Goal: Task Accomplishment & Management: Manage account settings

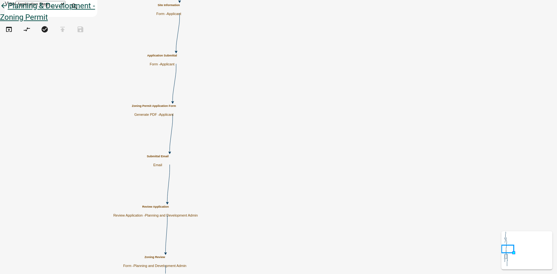
click at [8, 11] on icon "arrow_back" at bounding box center [4, 6] width 8 height 9
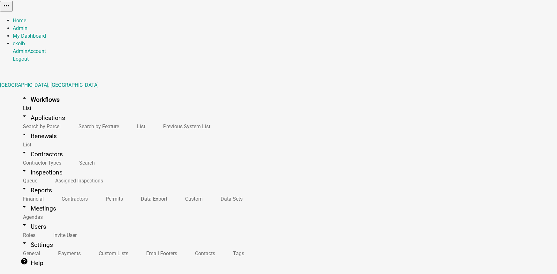
drag, startPoint x: 41, startPoint y: 53, endPoint x: 40, endPoint y: 45, distance: 7.9
click at [41, 92] on link "arrow_drop_up Workflows" at bounding box center [40, 99] width 55 height 15
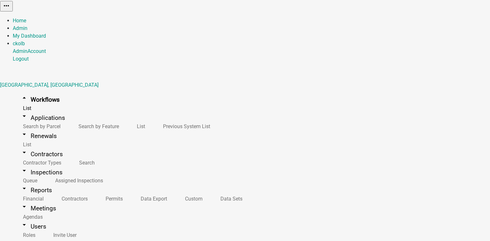
click at [455, 19] on button "Start Application" at bounding box center [473, 16] width 36 height 7
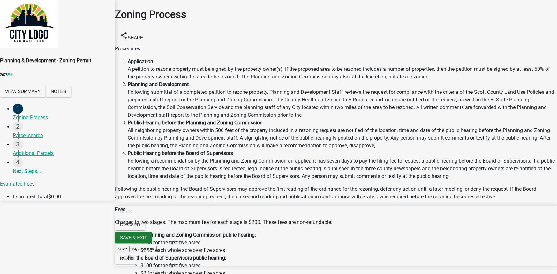
scroll to position [134, 0]
click at [137, 264] on button "Next" at bounding box center [126, 258] width 22 height 11
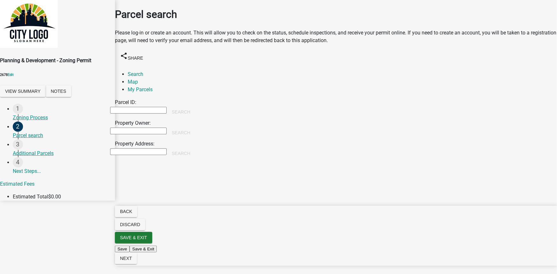
click at [167, 128] on input "Property Owner:" at bounding box center [138, 131] width 56 height 7
type input "[PERSON_NAME]"
click at [195, 127] on button "Search" at bounding box center [181, 132] width 29 height 11
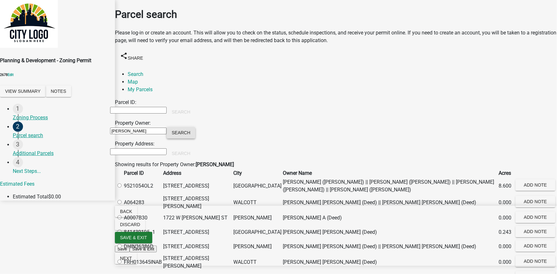
scroll to position [29, 0]
click at [123, 183] on label at bounding box center [123, 186] width 0 height 6
click at [122, 184] on input "radio" at bounding box center [119, 186] width 4 height 4
radio input "true"
click at [132, 261] on span "Next" at bounding box center [126, 258] width 12 height 5
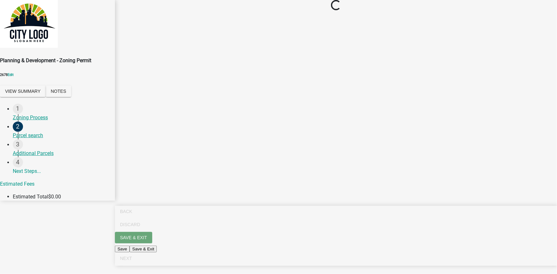
scroll to position [0, 0]
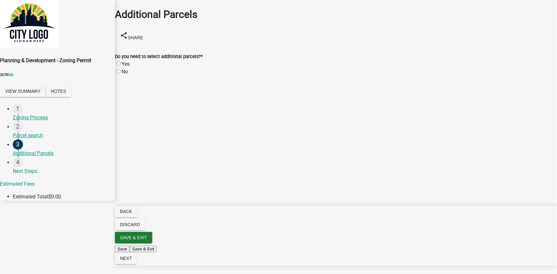
click at [126, 69] on label "No" at bounding box center [125, 72] width 6 height 6
click at [121, 69] on input "No" at bounding box center [119, 71] width 4 height 4
radio input "true"
click at [132, 261] on span "Next" at bounding box center [126, 258] width 12 height 5
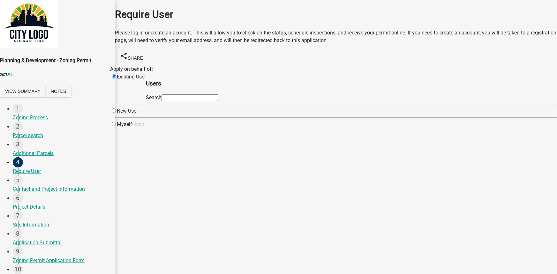
click at [116, 126] on input "radio" at bounding box center [114, 124] width 4 height 4
radio input "true"
click at [116, 74] on input "radio" at bounding box center [114, 76] width 4 height 4
radio input "true"
radio input "false"
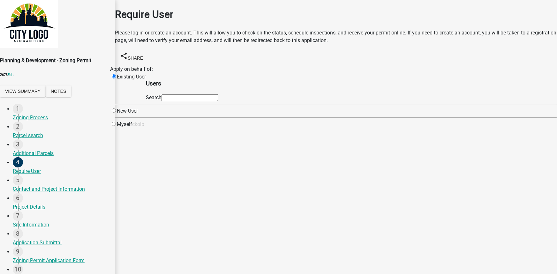
click at [218, 95] on input "text" at bounding box center [190, 97] width 56 height 7
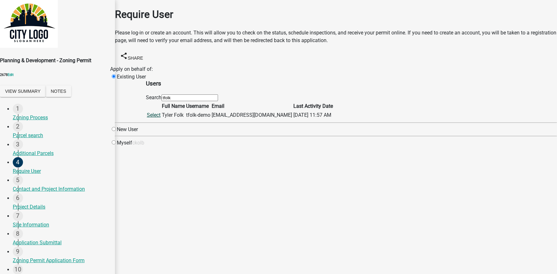
type input "tfolk"
click at [161, 118] on link "Select" at bounding box center [154, 115] width 14 height 6
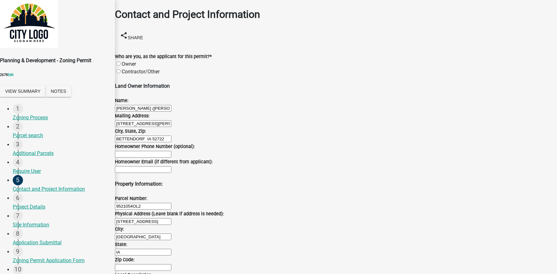
click at [126, 61] on label "Owner" at bounding box center [129, 64] width 14 height 6
click at [121, 62] on input "Owner" at bounding box center [119, 64] width 4 height 4
radio input "true"
click at [125, 69] on label "Contractor/Other" at bounding box center [141, 72] width 38 height 6
click at [121, 69] on input "Contractor/Other" at bounding box center [119, 71] width 4 height 4
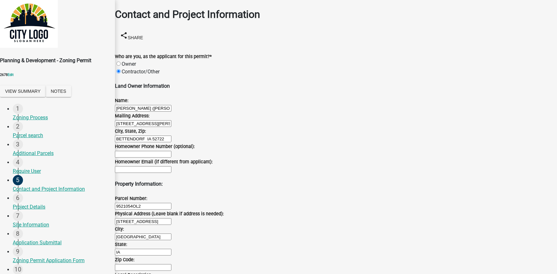
radio input "true"
click at [143, 35] on span "Share" at bounding box center [135, 37] width 15 height 5
select select "1"
select select "0"
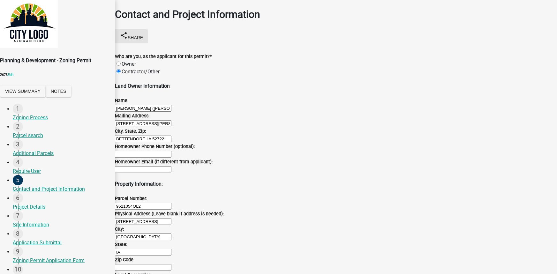
select select "0"
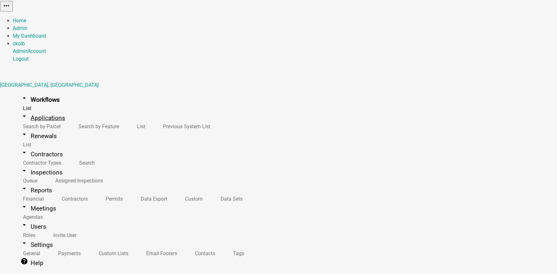
click at [38, 110] on link "arrow_drop_down Applications" at bounding box center [43, 117] width 60 height 15
type input "rattlesnake"
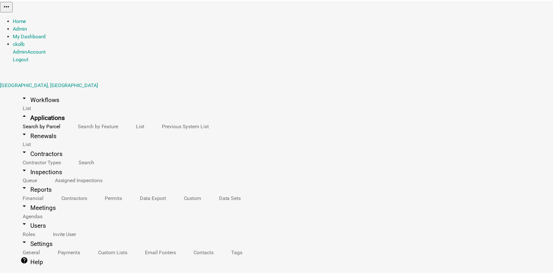
scroll to position [29, 0]
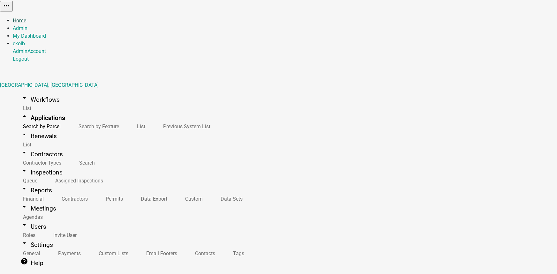
click at [26, 18] on link "Home" at bounding box center [19, 21] width 13 height 6
click at [45, 92] on link "arrow_drop_down Workflows" at bounding box center [40, 99] width 55 height 15
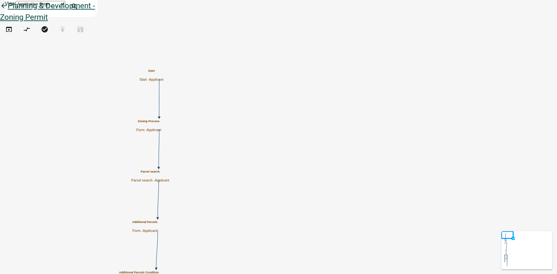
click at [8, 11] on icon "arrow_back" at bounding box center [4, 6] width 8 height 9
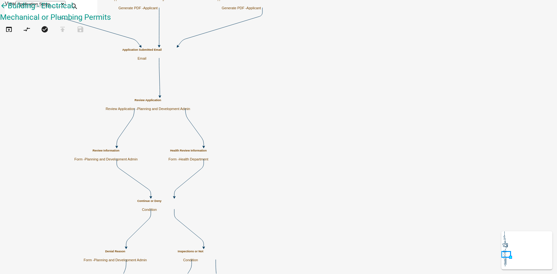
click at [162, 53] on div "Application Submitted Email Email" at bounding box center [142, 54] width 40 height 12
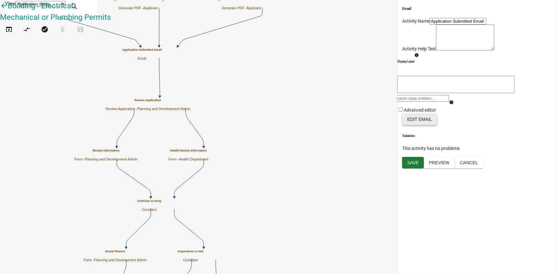
click at [416, 125] on button "Edit Email" at bounding box center [419, 119] width 35 height 11
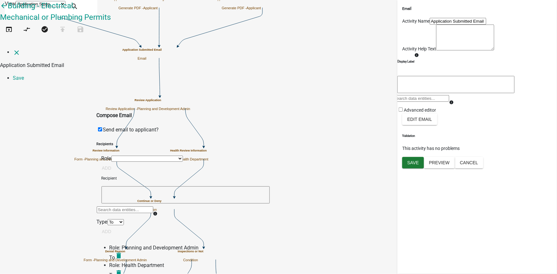
select select
drag, startPoint x: 170, startPoint y: 201, endPoint x: 170, endPoint y: 206, distance: 4.5
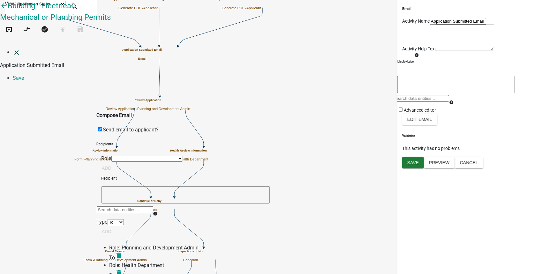
click at [13, 49] on icon "close" at bounding box center [17, 53] width 8 height 8
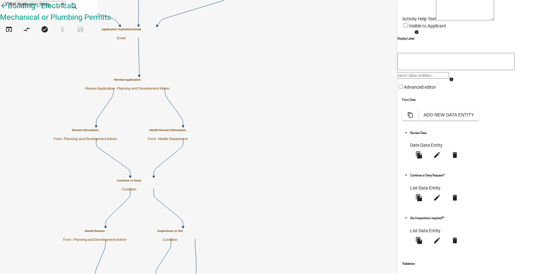
scroll to position [65, 0]
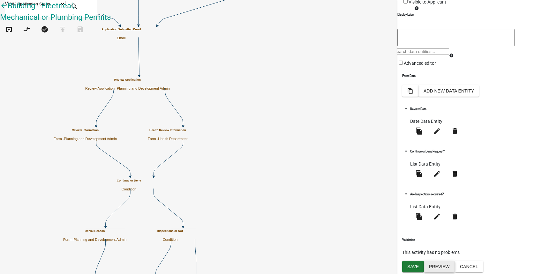
click at [449, 270] on button "Preview" at bounding box center [439, 266] width 31 height 11
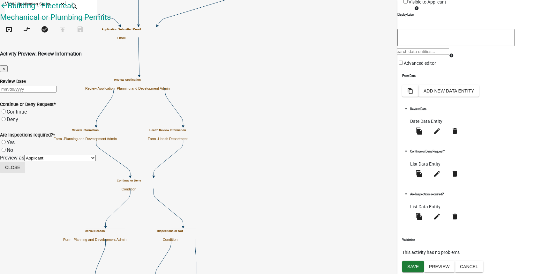
click at [25, 173] on button "Close" at bounding box center [12, 167] width 25 height 11
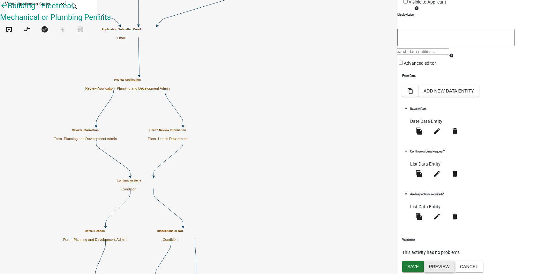
click at [439, 264] on button "Preview" at bounding box center [439, 266] width 31 height 11
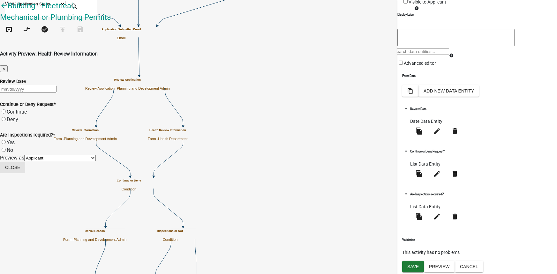
click at [25, 173] on button "Close" at bounding box center [12, 167] width 25 height 11
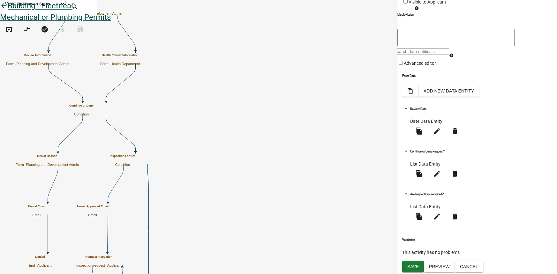
click at [8, 11] on icon "arrow_back" at bounding box center [4, 6] width 8 height 9
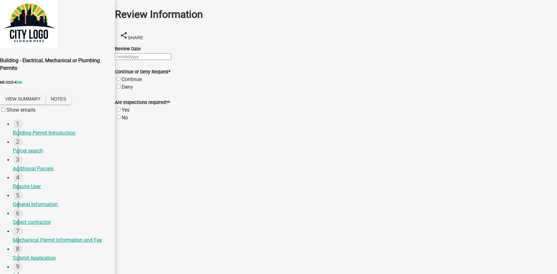
scroll to position [37, 0]
click at [34, 93] on button "View Summary" at bounding box center [23, 98] width 46 height 11
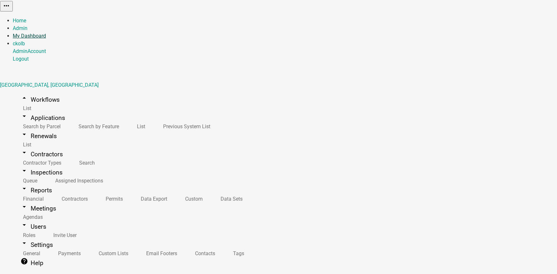
click at [46, 33] on link "My Dashboard" at bounding box center [29, 36] width 33 height 6
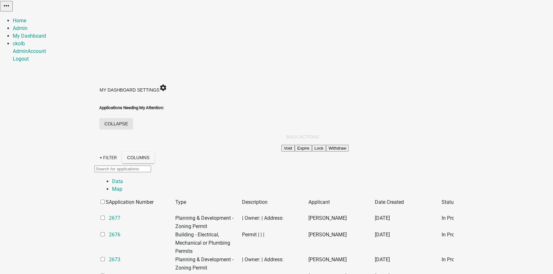
click at [133, 118] on button "collapse" at bounding box center [116, 123] width 34 height 11
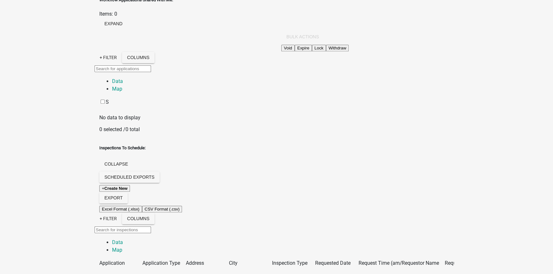
scroll to position [805, 0]
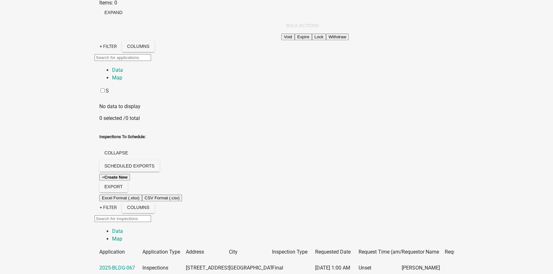
drag, startPoint x: 38, startPoint y: 34, endPoint x: 73, endPoint y: 35, distance: 34.8
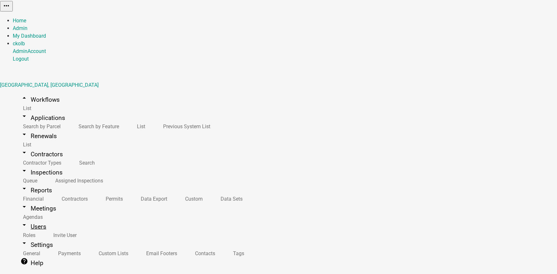
click at [20, 219] on link "arrow_drop_down Users" at bounding box center [33, 226] width 41 height 15
select select "6: light-blue"
click at [22, 229] on link "Roles" at bounding box center [28, 236] width 30 height 14
